Goal: Check status: Check status

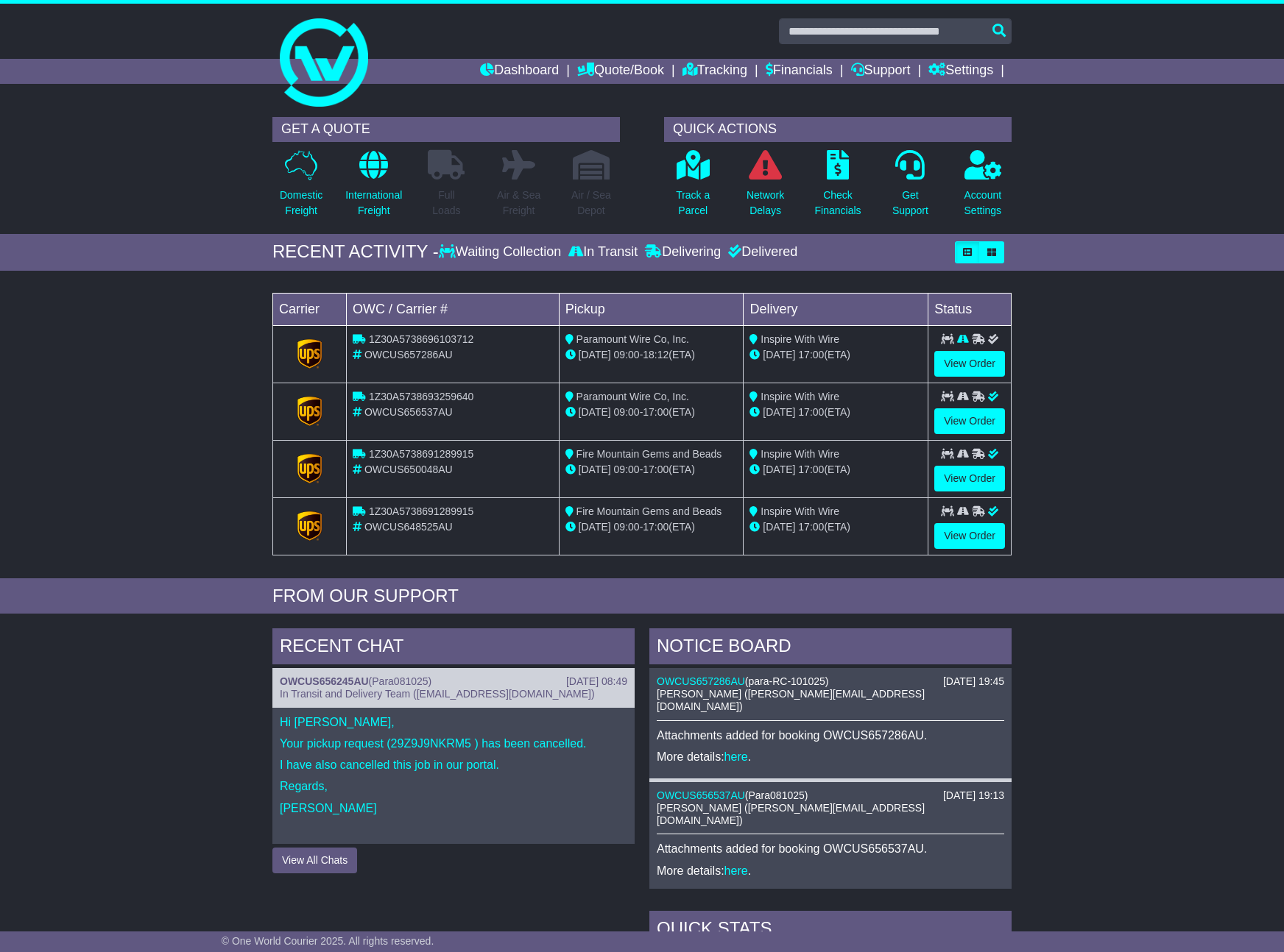
click at [1047, 364] on div "Loading... No bookings found Carrier OWC / Carrier # Pickup Delivery Status 1Z3…" at bounding box center [642, 428] width 1284 height 300
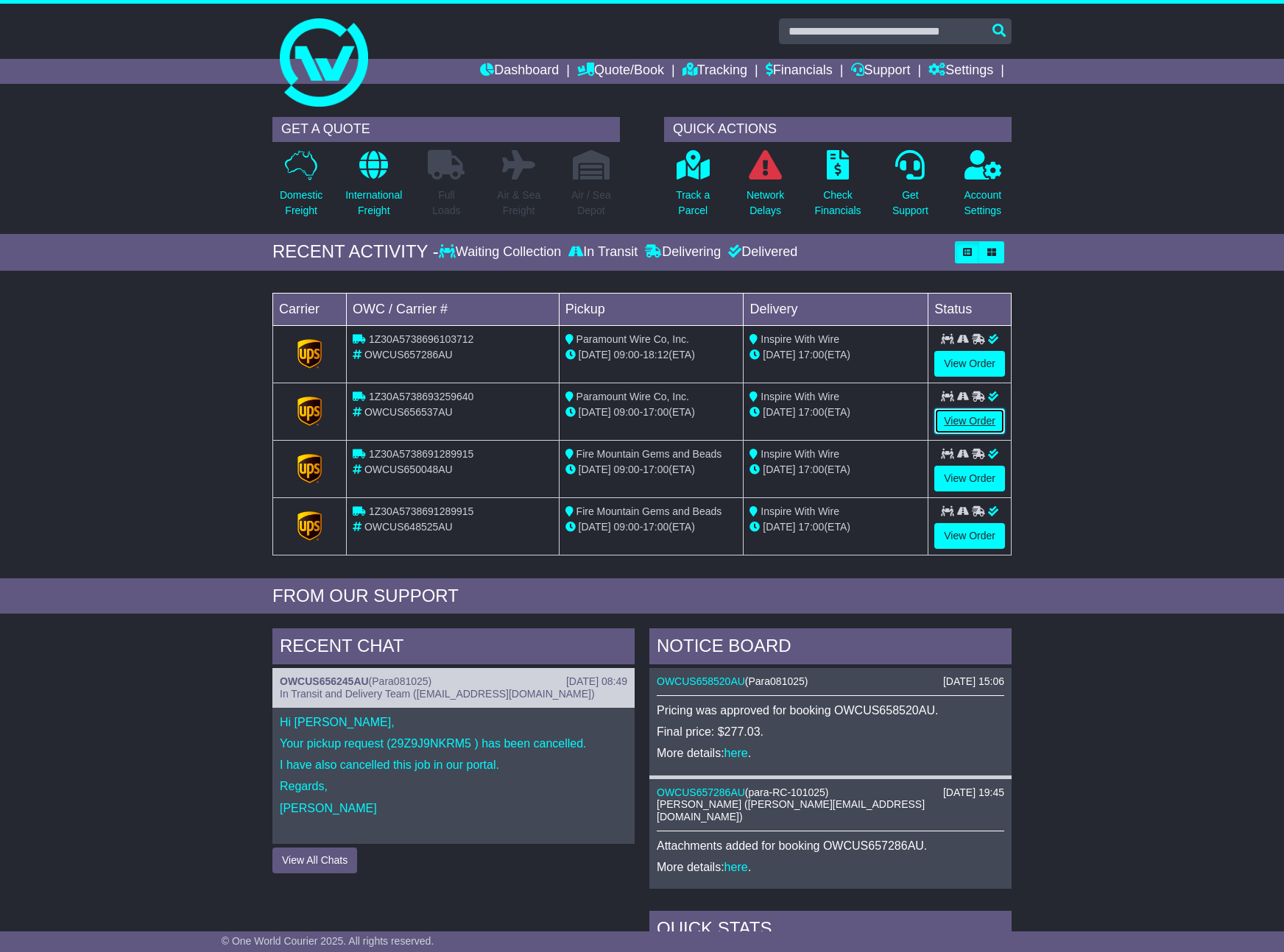
click at [963, 415] on link "View Order" at bounding box center [969, 421] width 71 height 26
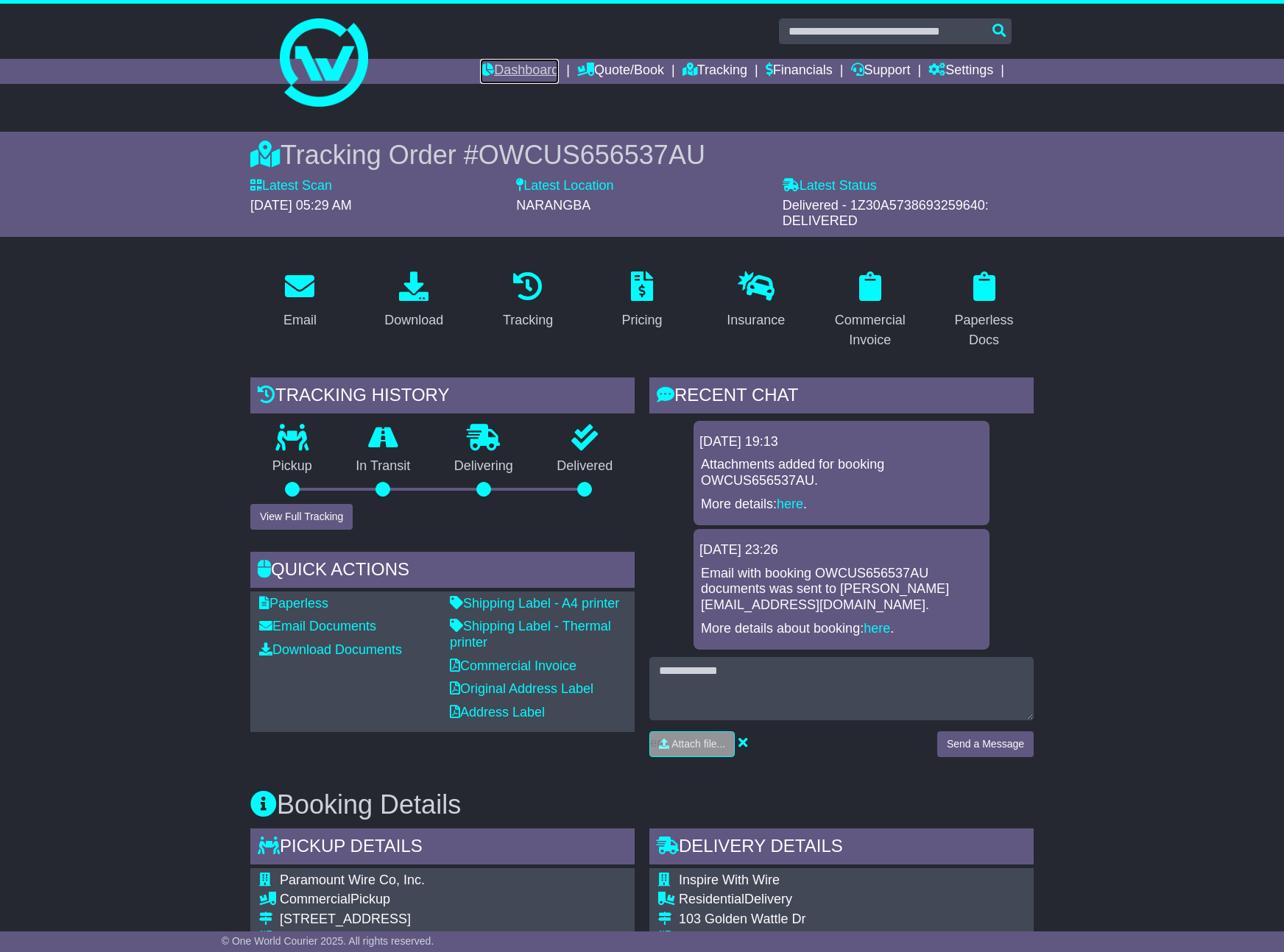
click at [532, 66] on link "Dashboard" at bounding box center [519, 71] width 79 height 25
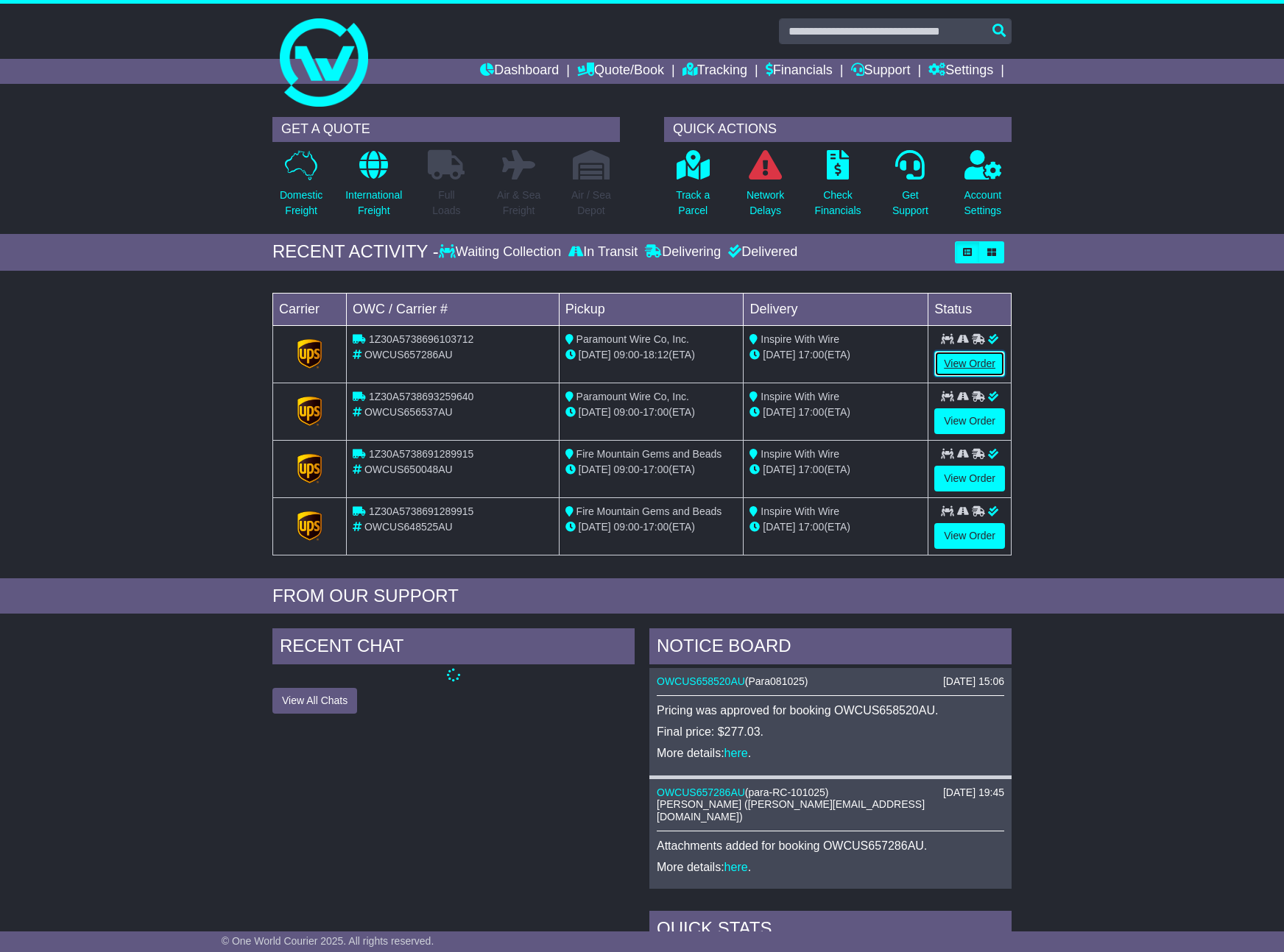
click at [980, 361] on link "View Order" at bounding box center [969, 364] width 71 height 26
